Goal: Find specific page/section: Find specific page/section

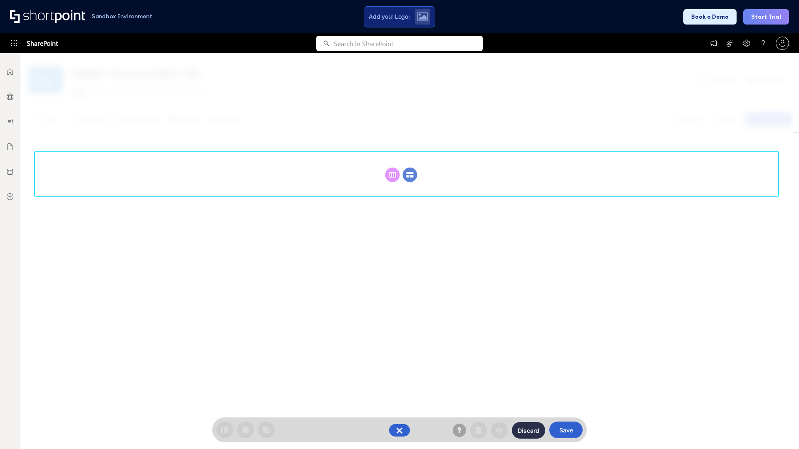
scroll to position [114, 0]
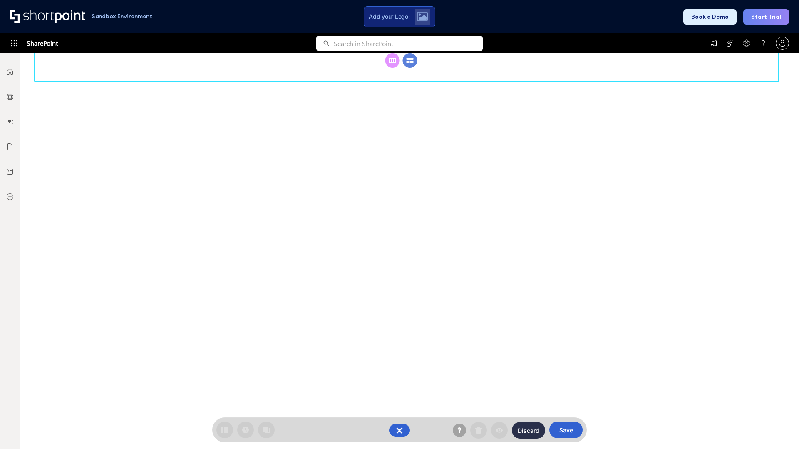
click at [410, 68] on circle at bounding box center [410, 60] width 15 height 15
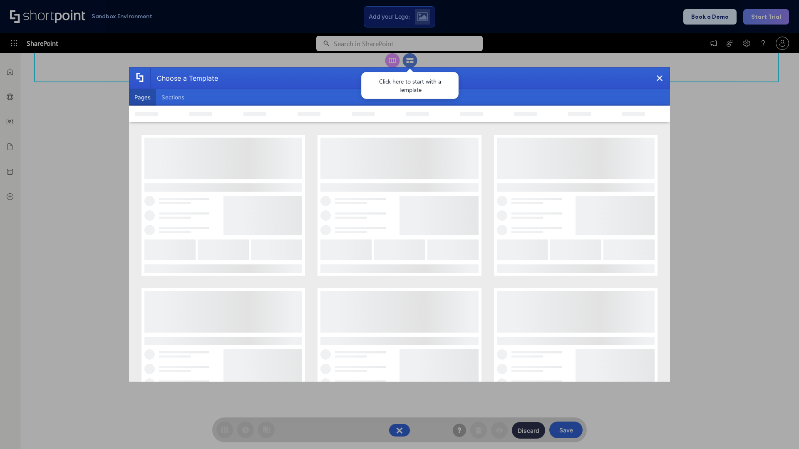
scroll to position [0, 0]
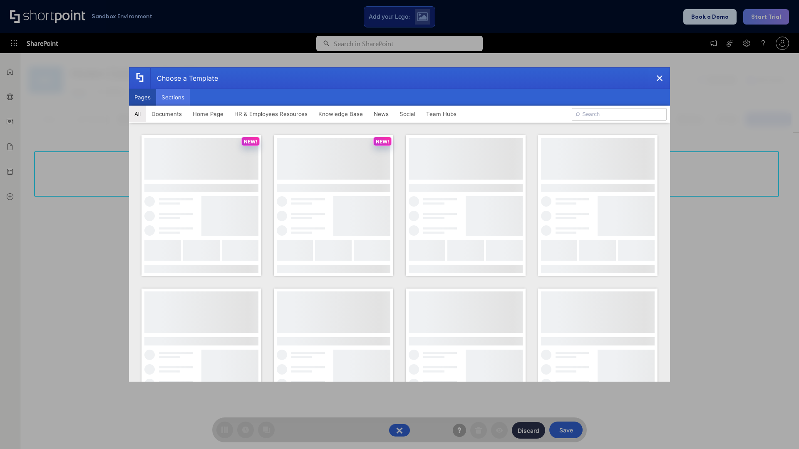
click at [173, 97] on button "Sections" at bounding box center [173, 97] width 34 height 17
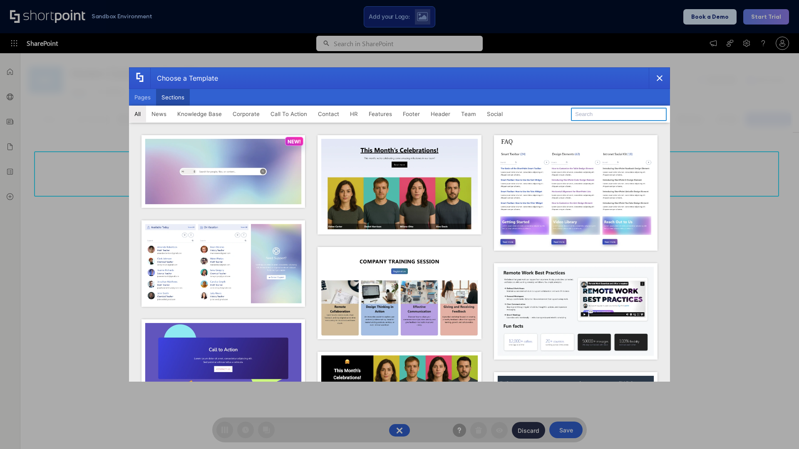
type input "CTA"
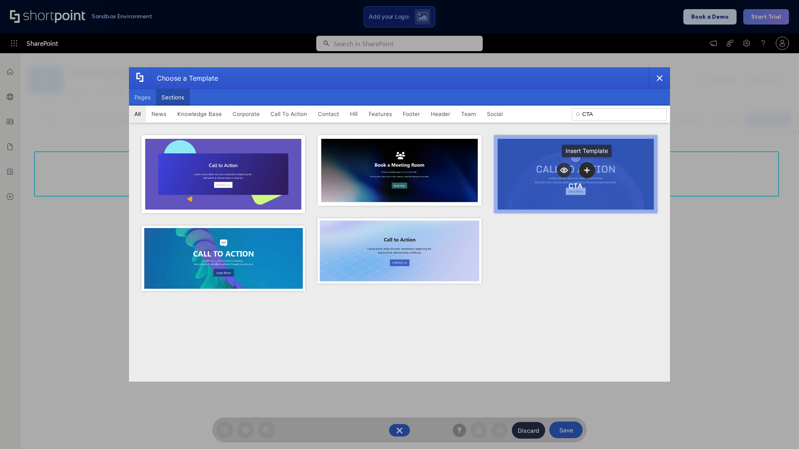
click at [587, 170] on icon "template selector" at bounding box center [587, 170] width 6 height 6
